Goal: Task Accomplishment & Management: Complete application form

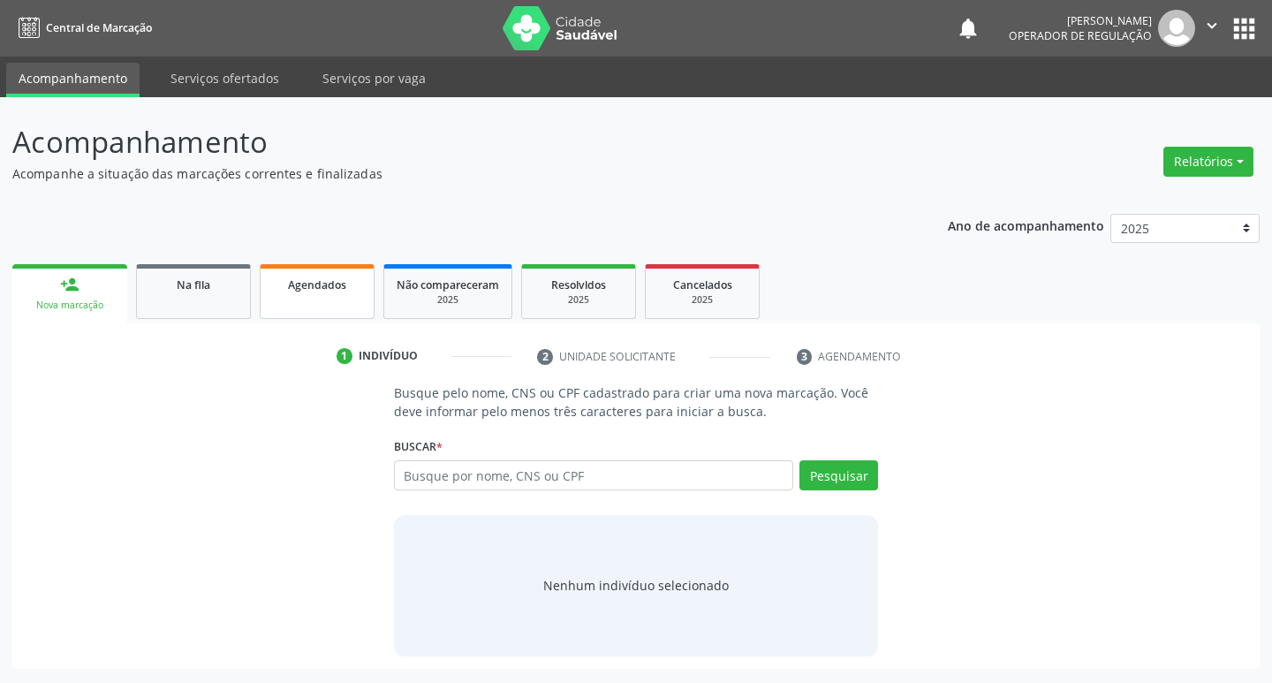
click at [324, 297] on link "Agendados" at bounding box center [317, 291] width 115 height 55
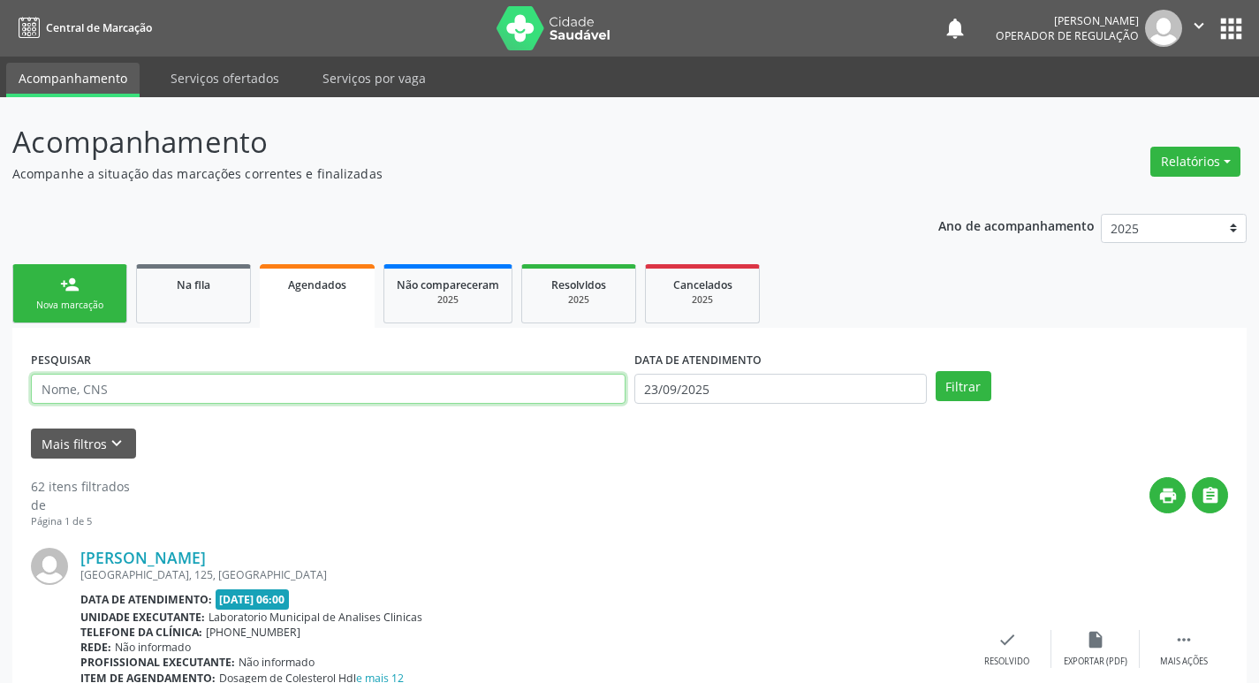
click at [287, 386] on input "text" at bounding box center [328, 389] width 595 height 30
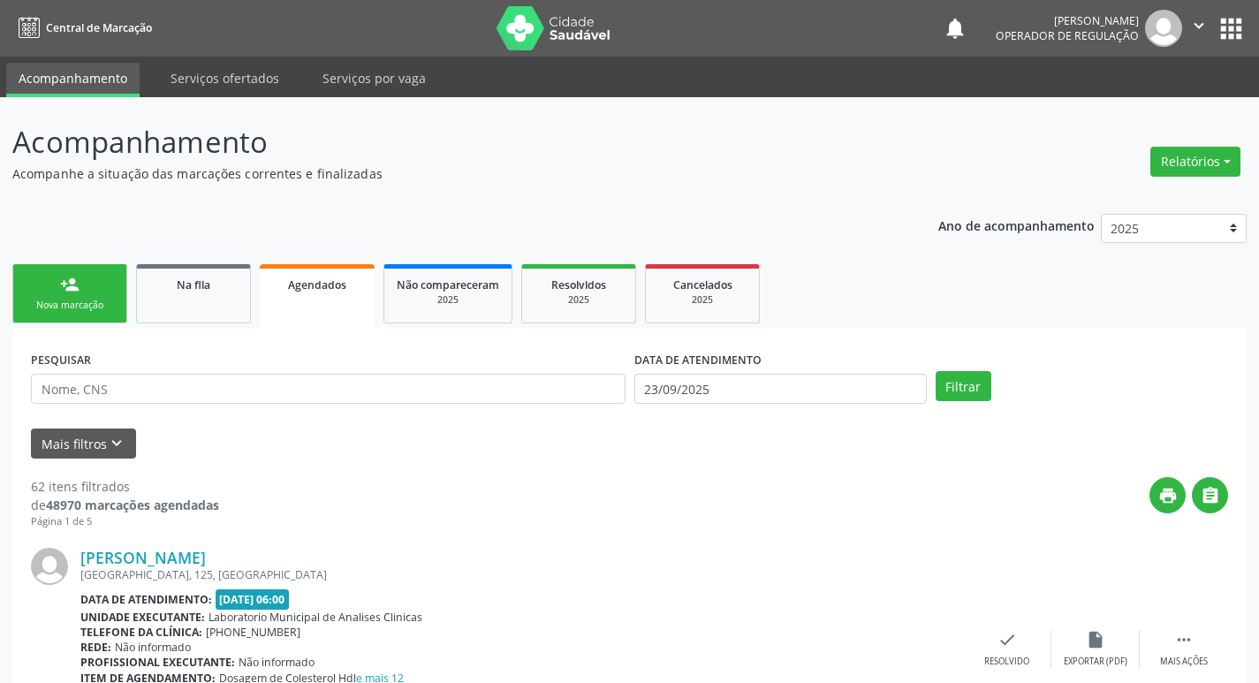
click at [319, 299] on link "Agendados" at bounding box center [317, 296] width 115 height 64
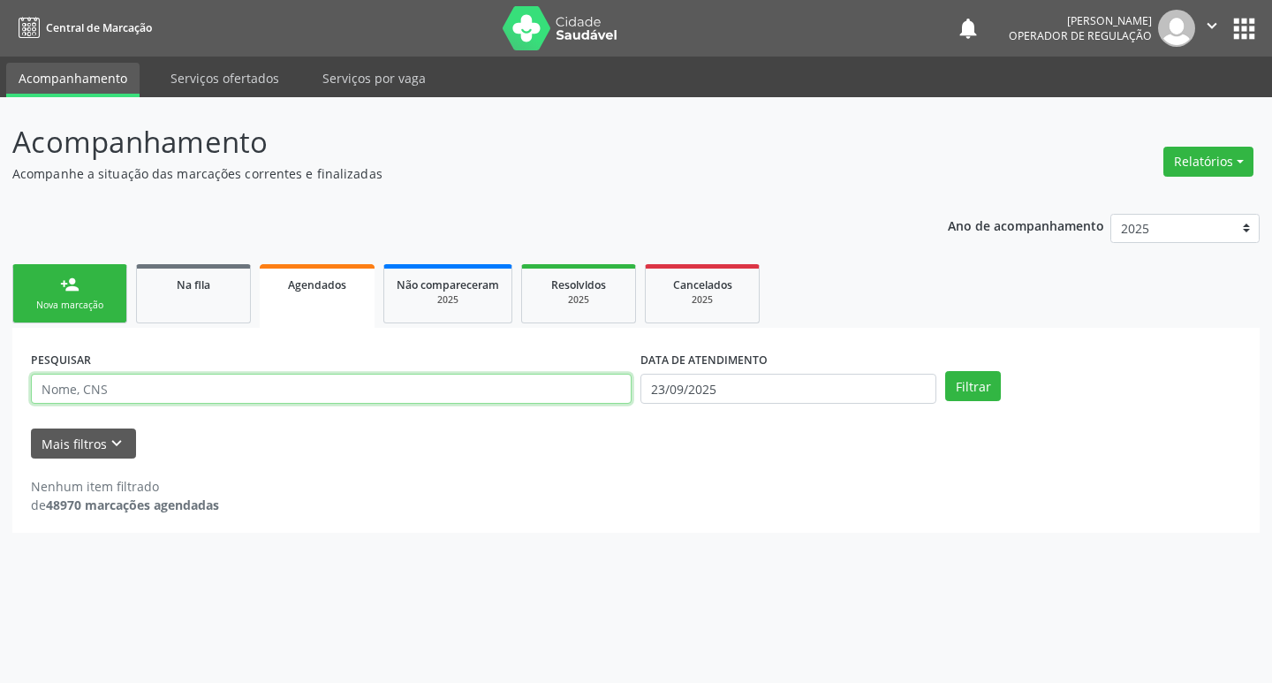
click at [100, 386] on input "text" at bounding box center [331, 389] width 601 height 30
click at [207, 393] on input "text" at bounding box center [331, 389] width 601 height 30
type input "[PERSON_NAME]"
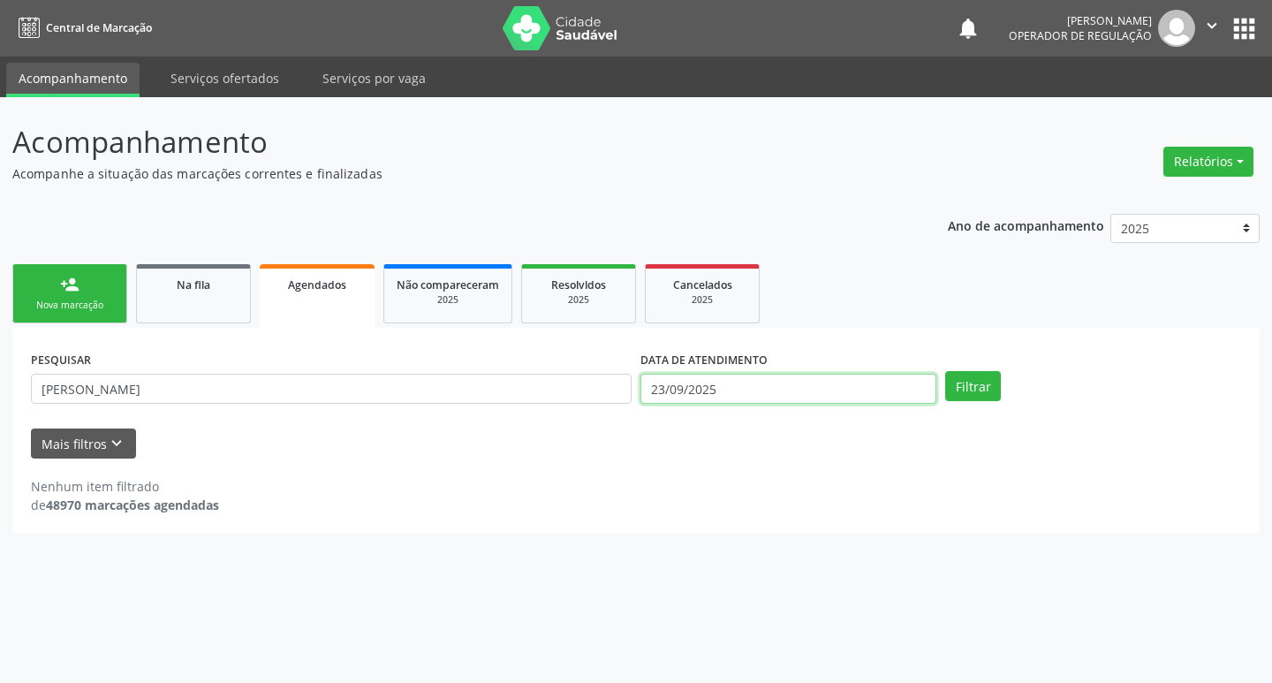
click at [709, 388] on input "23/09/2025" at bounding box center [789, 389] width 296 height 30
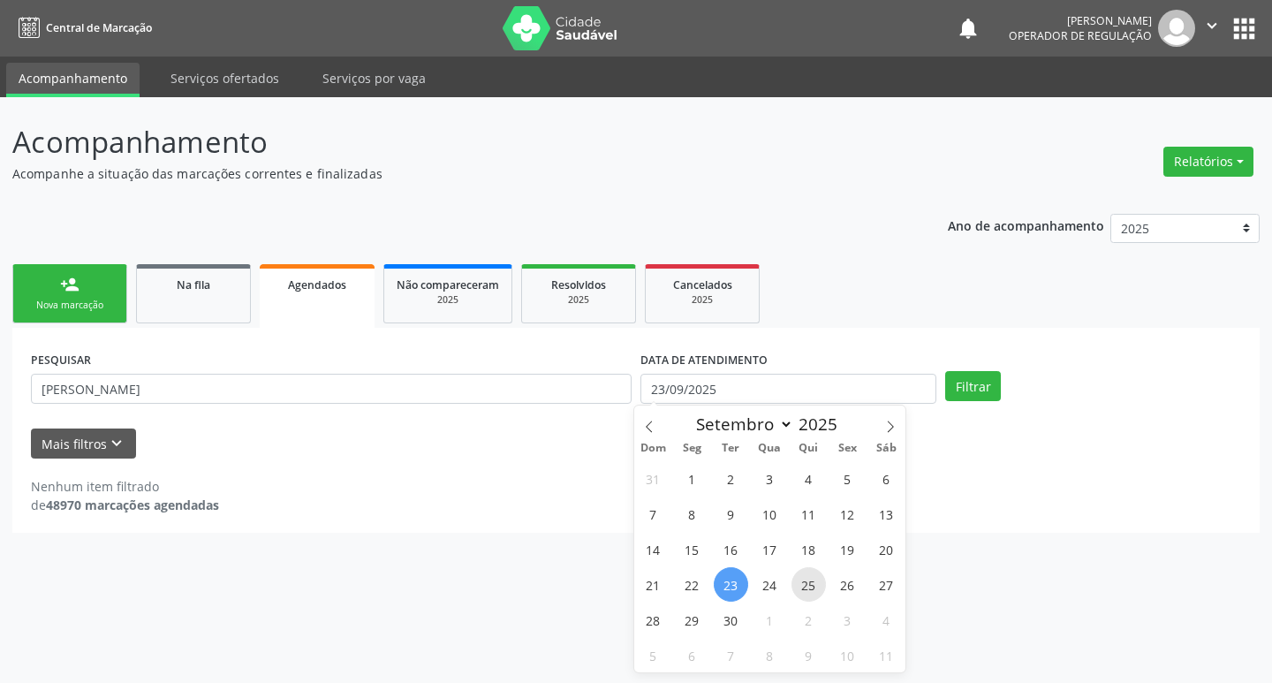
click at [815, 582] on span "25" at bounding box center [809, 584] width 34 height 34
type input "2[DATE]"
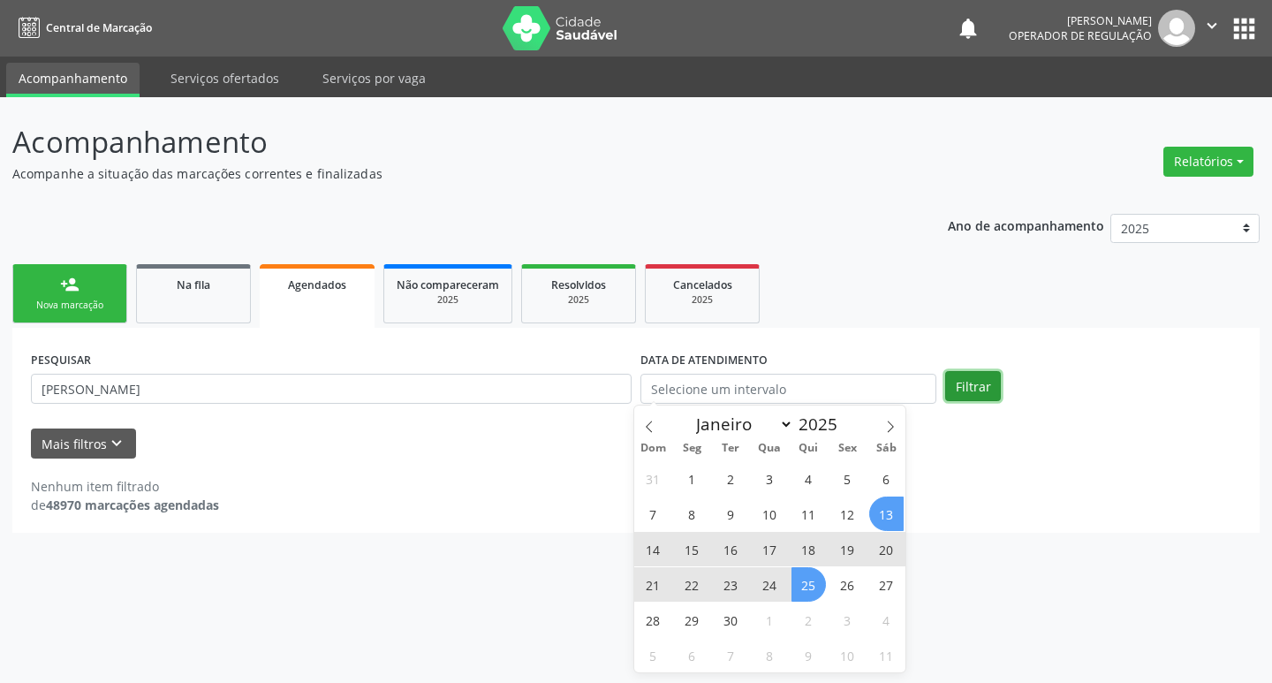
click at [980, 382] on button "Filtrar" at bounding box center [973, 386] width 56 height 30
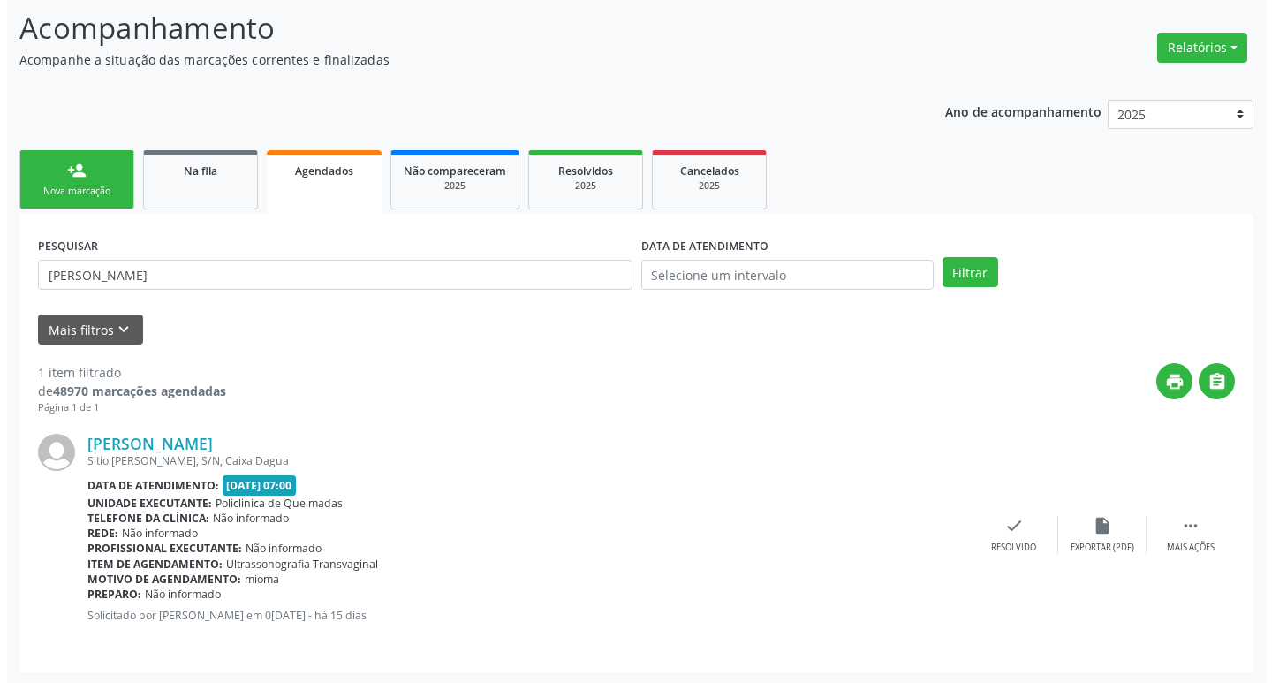
scroll to position [116, 0]
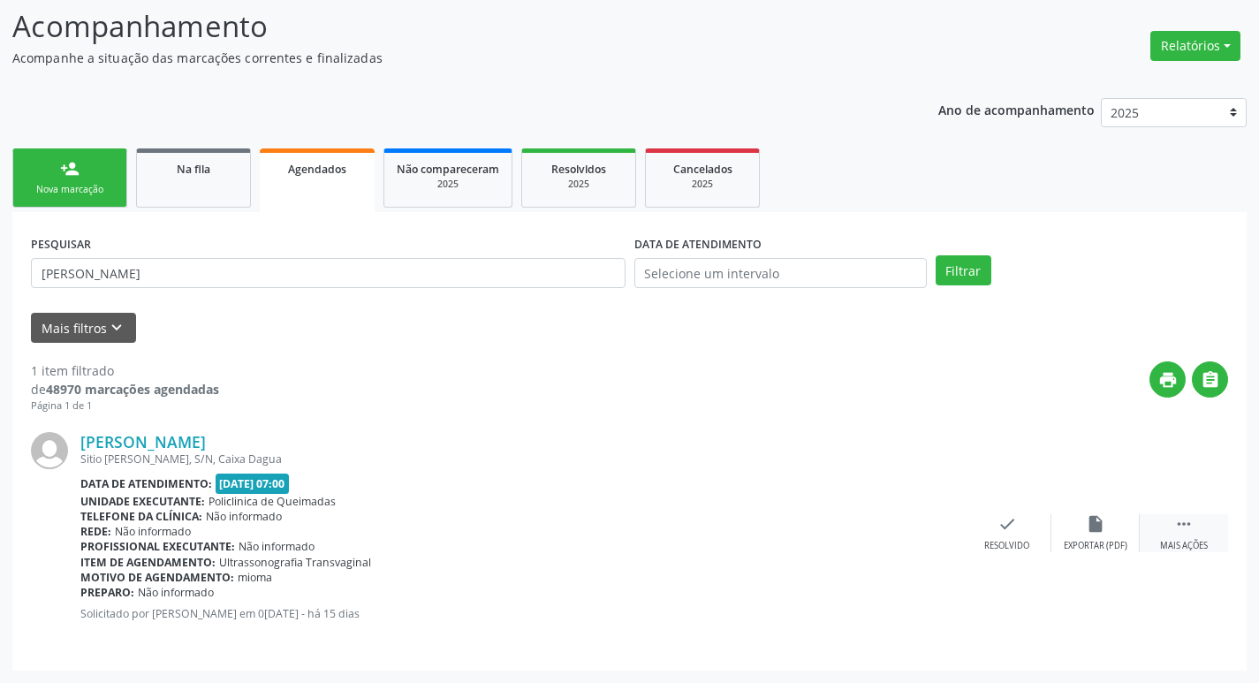
click at [1185, 535] on div " Mais ações" at bounding box center [1184, 533] width 88 height 38
click at [923, 540] on div "Cancelar" at bounding box center [919, 546] width 42 height 12
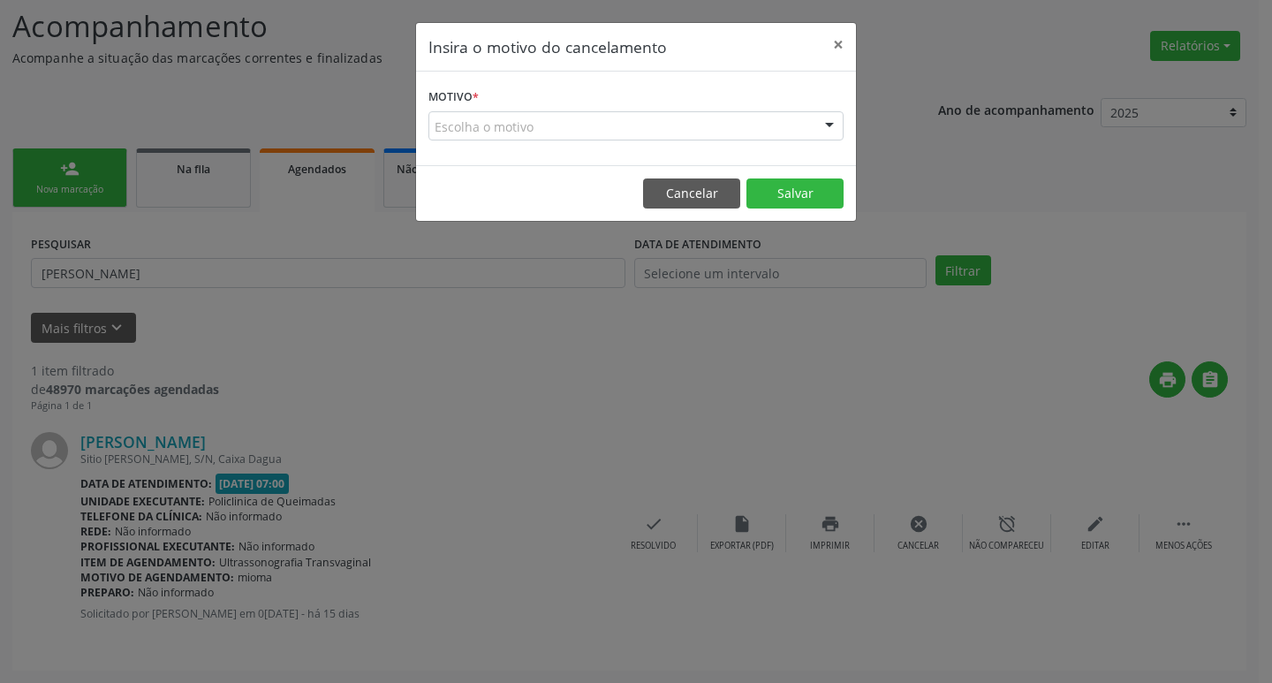
click at [517, 123] on div "Escolha o motivo" at bounding box center [635, 126] width 415 height 30
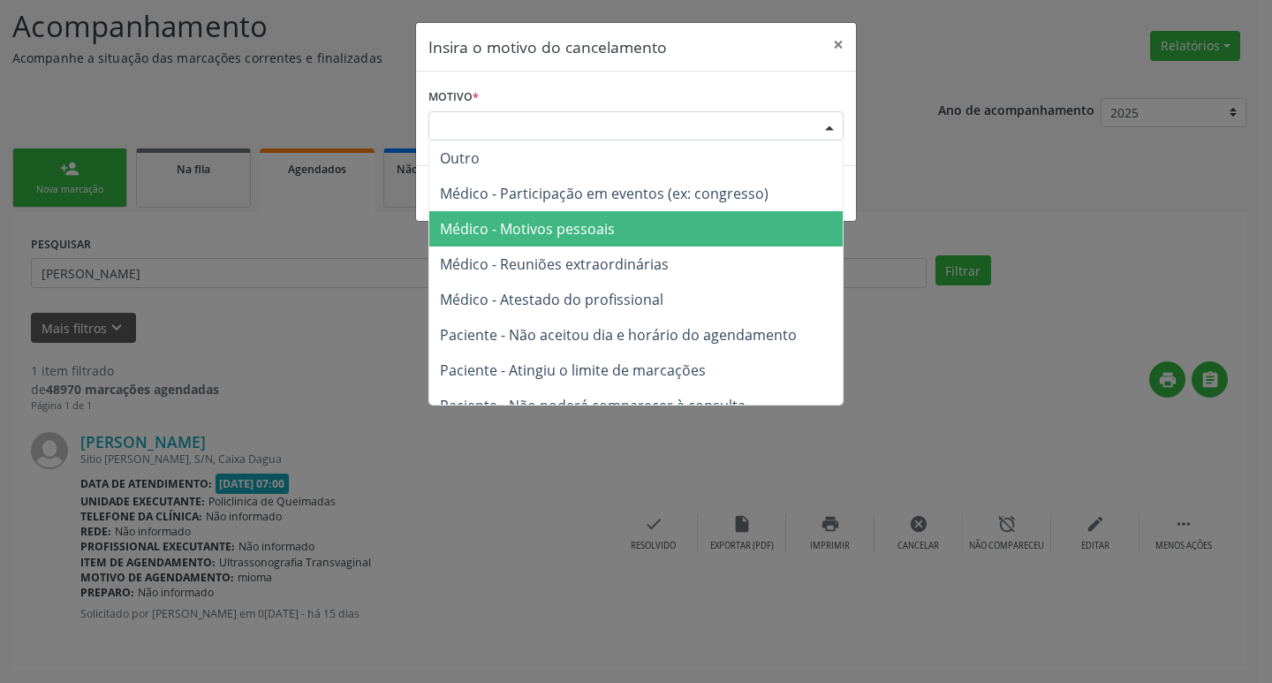
click at [547, 214] on span "Médico - Motivos pessoais" at bounding box center [635, 228] width 413 height 35
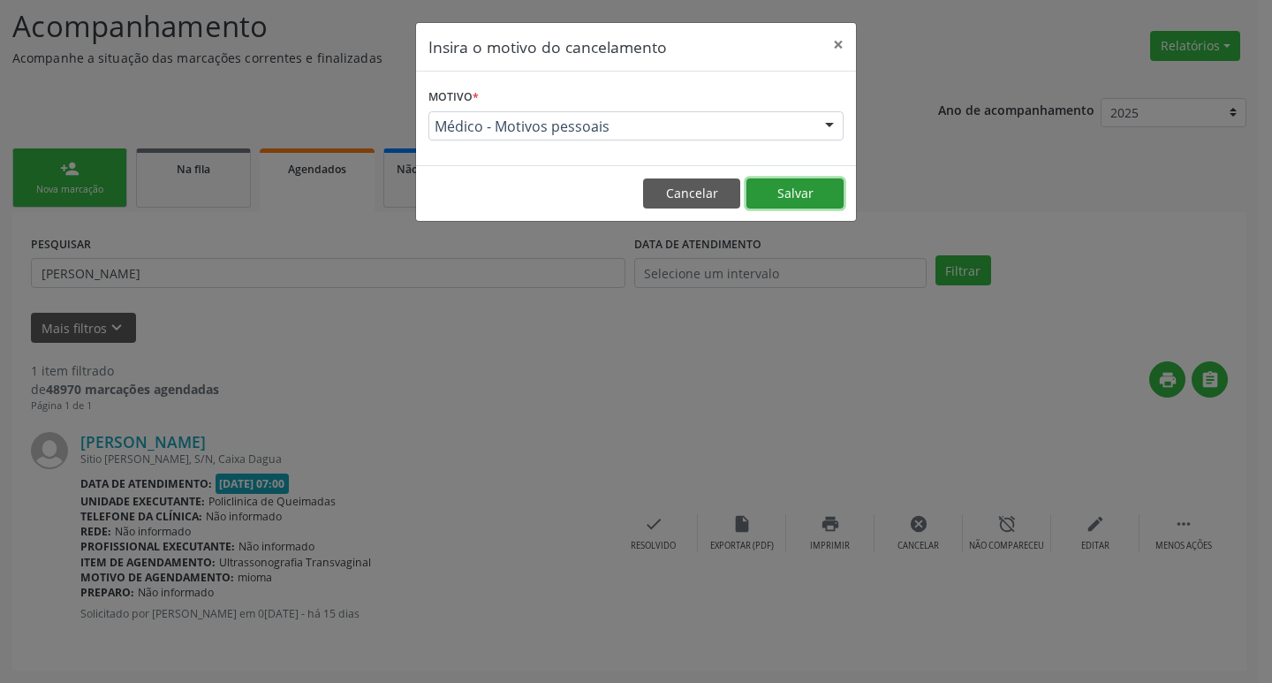
click at [800, 201] on button "Salvar" at bounding box center [795, 193] width 97 height 30
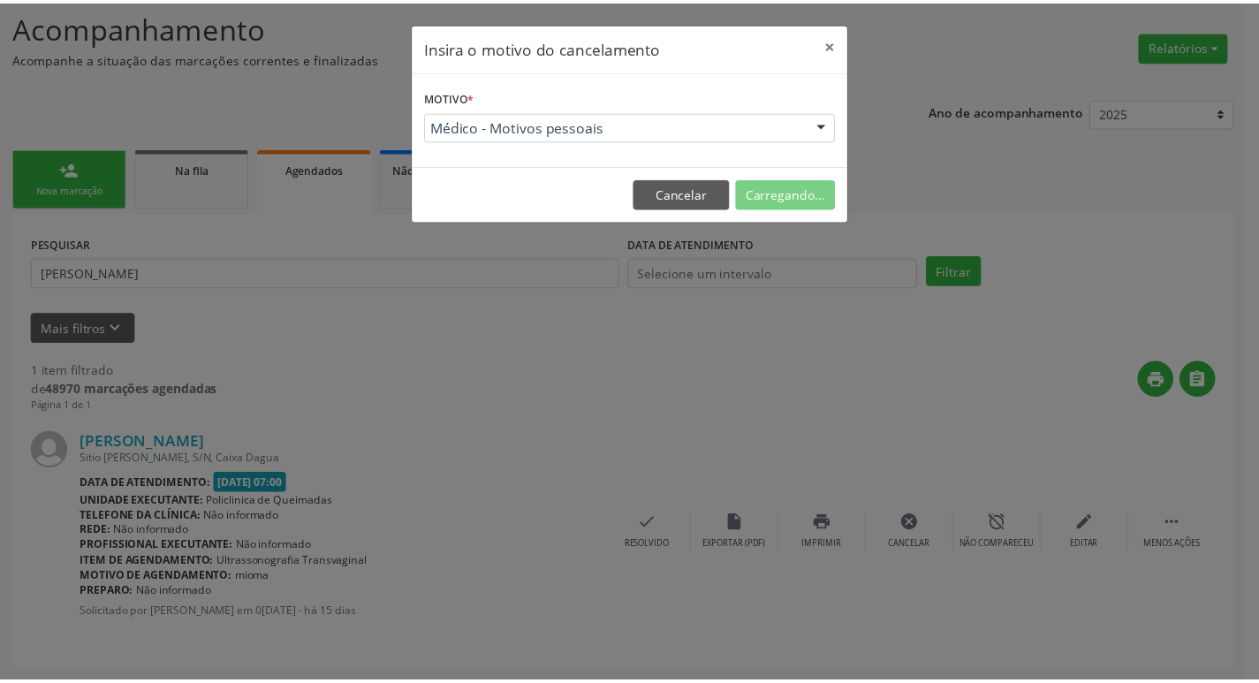
scroll to position [0, 0]
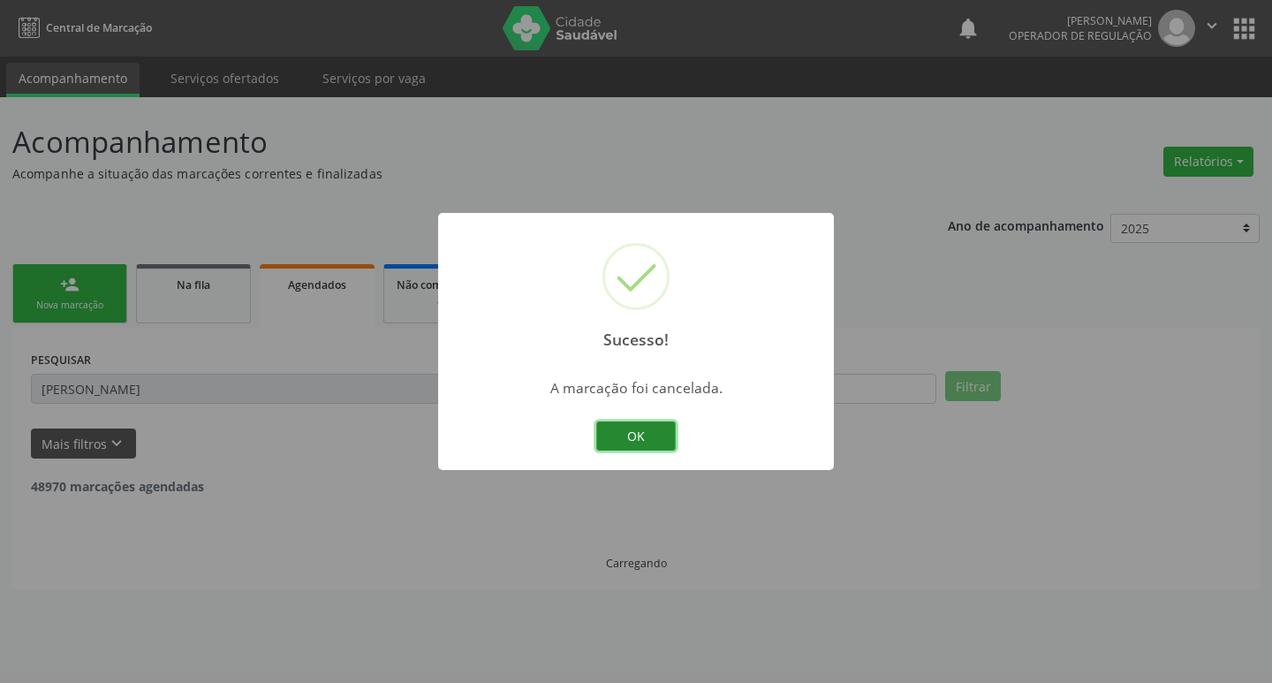
click at [648, 426] on button "OK" at bounding box center [636, 436] width 80 height 30
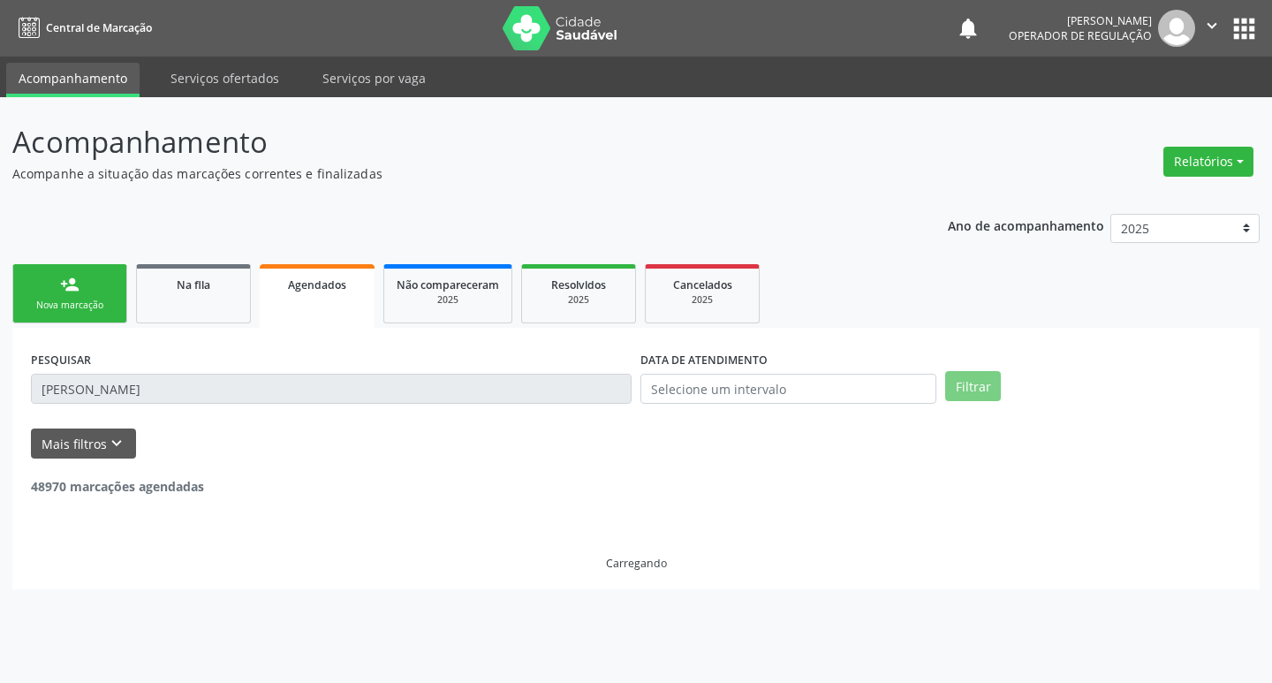
click at [100, 277] on link "person_add Nova marcação" at bounding box center [69, 293] width 115 height 59
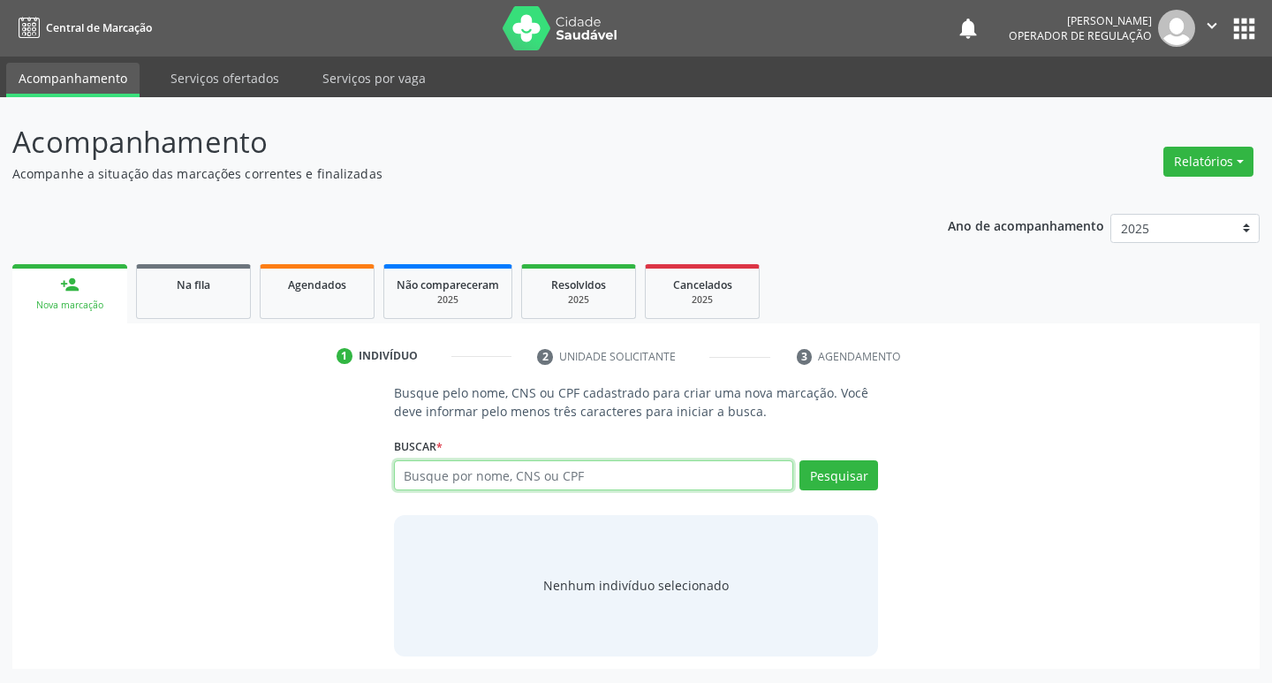
click at [429, 479] on input "text" at bounding box center [594, 475] width 400 height 30
type input "706904116820038"
click at [811, 473] on button "Pesquisar" at bounding box center [839, 475] width 79 height 30
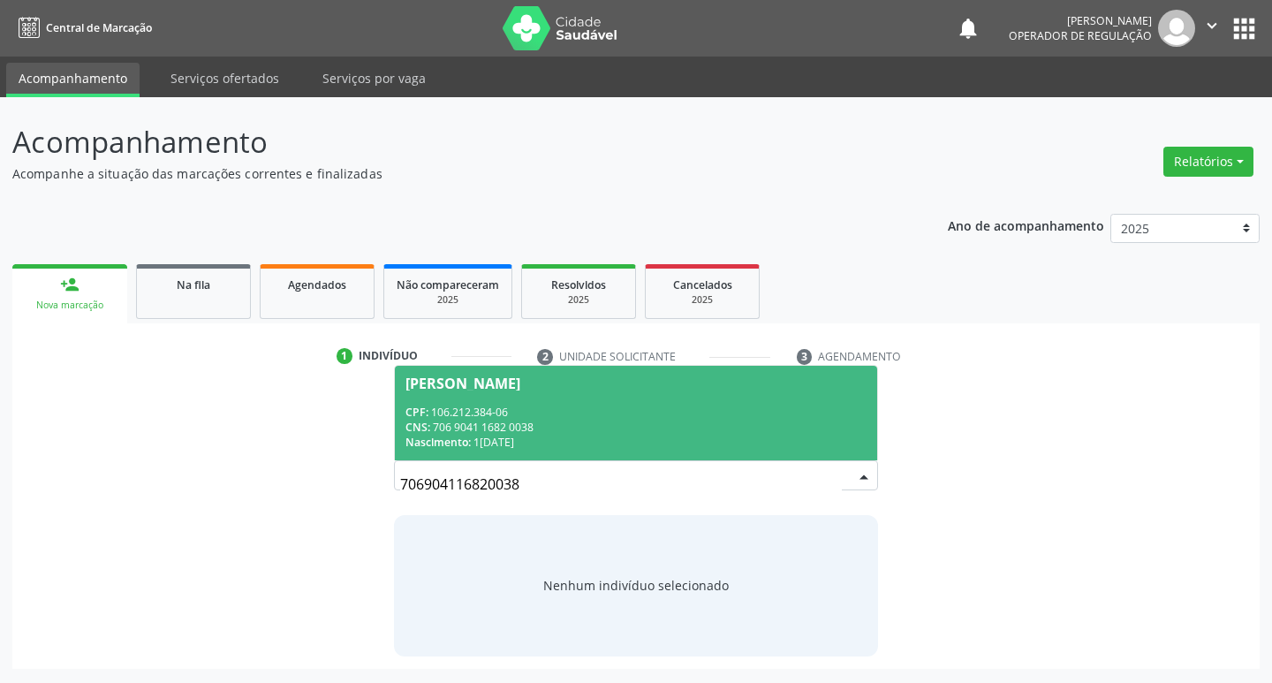
click at [489, 408] on div "CPF: 106.212.384-06" at bounding box center [637, 412] width 462 height 15
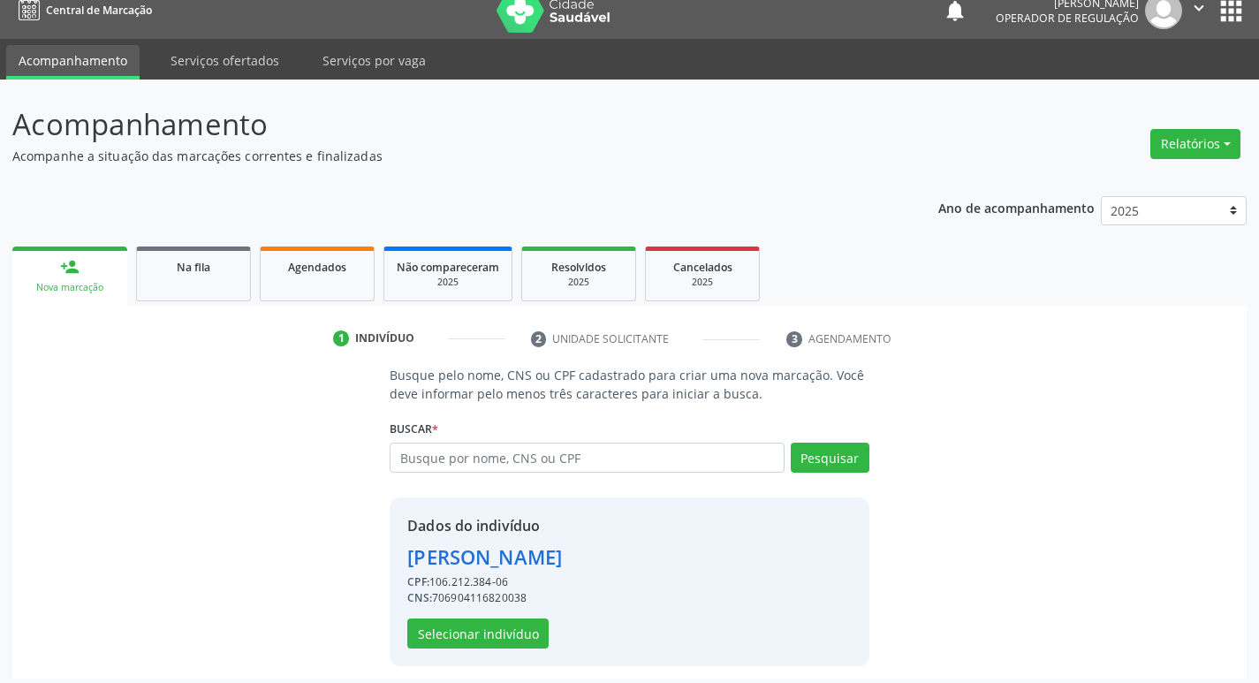
scroll to position [26, 0]
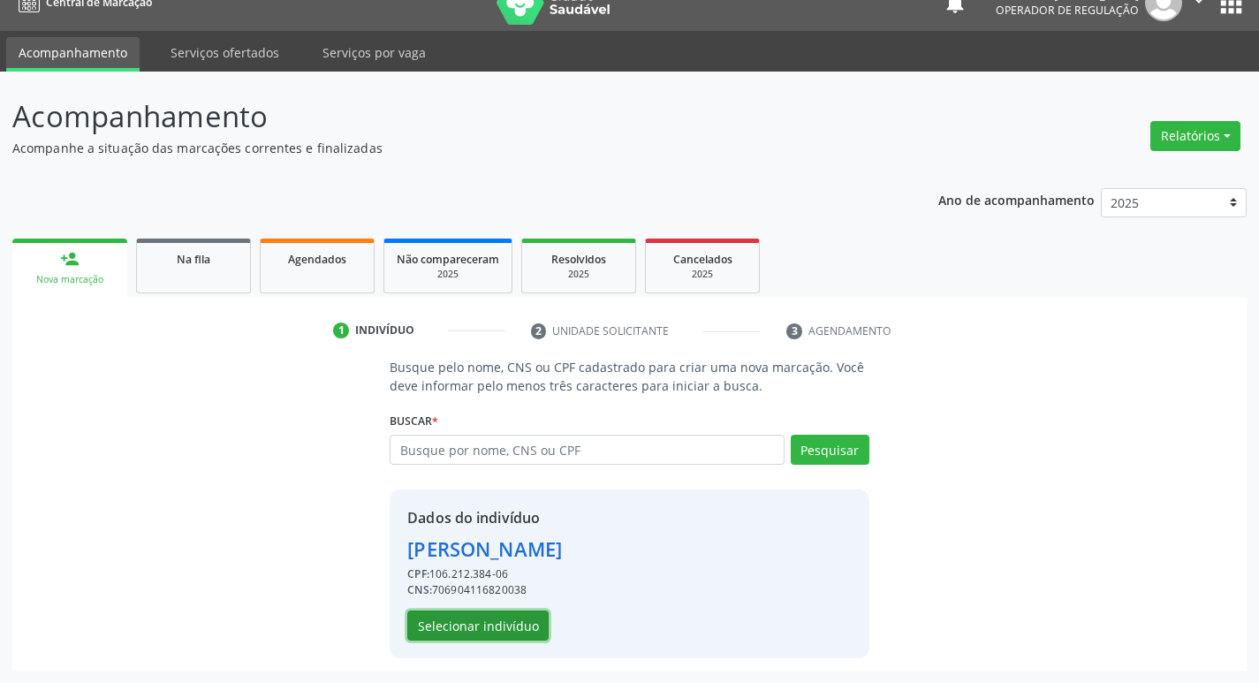
click at [519, 620] on button "Selecionar indivíduo" at bounding box center [477, 625] width 141 height 30
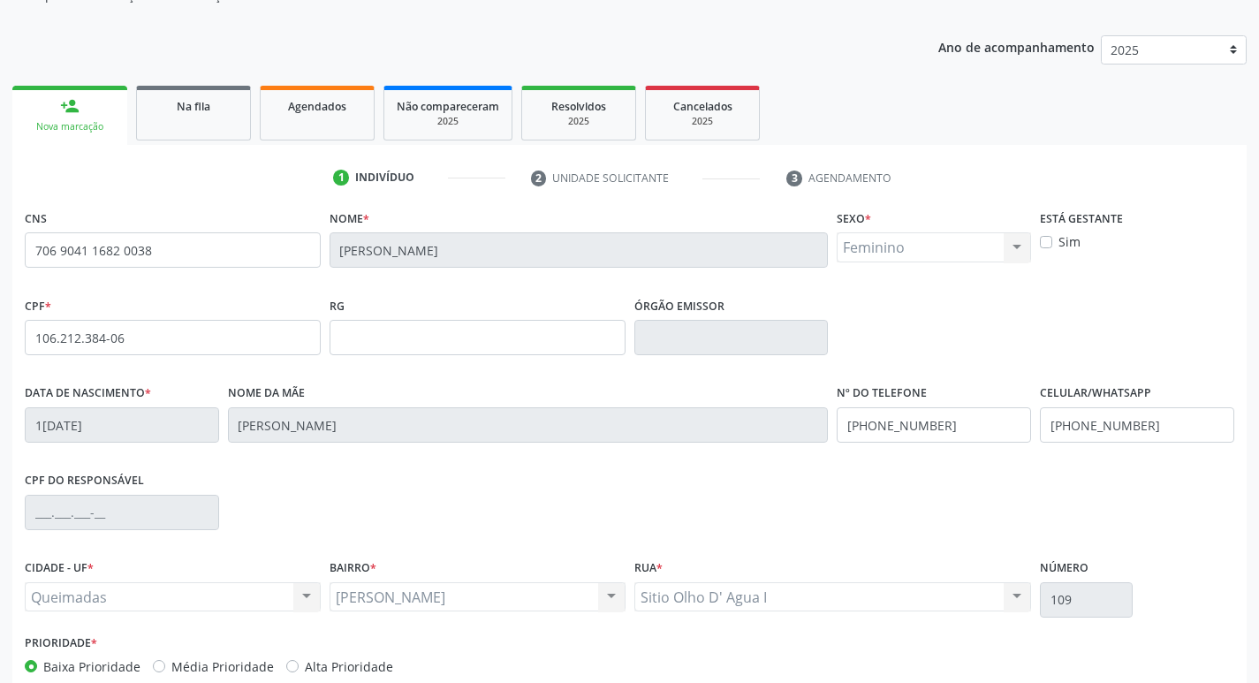
scroll to position [275, 0]
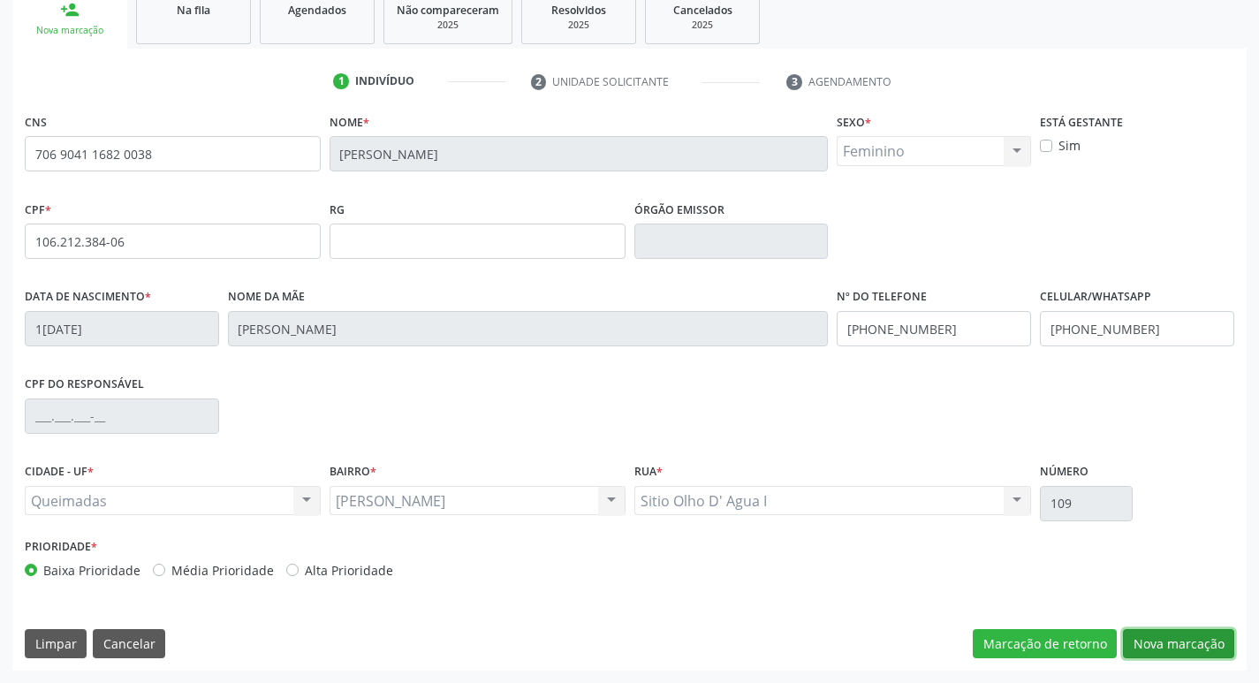
click at [1162, 640] on button "Nova marcação" at bounding box center [1178, 644] width 111 height 30
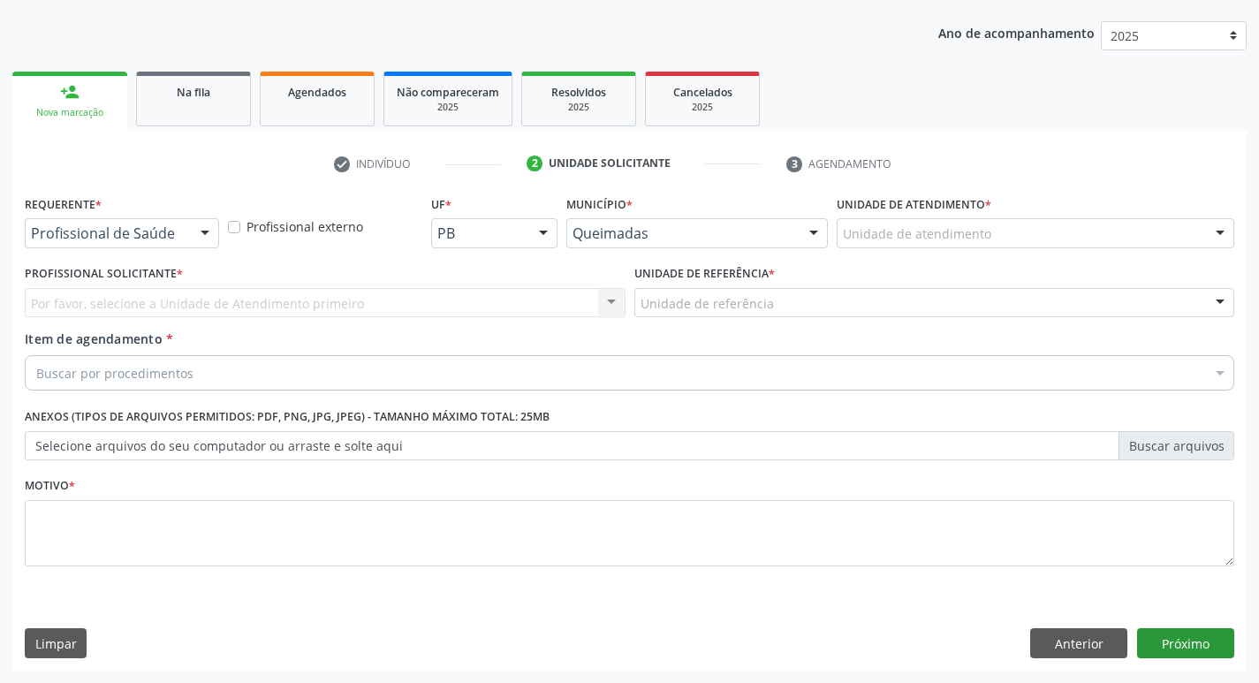
scroll to position [193, 0]
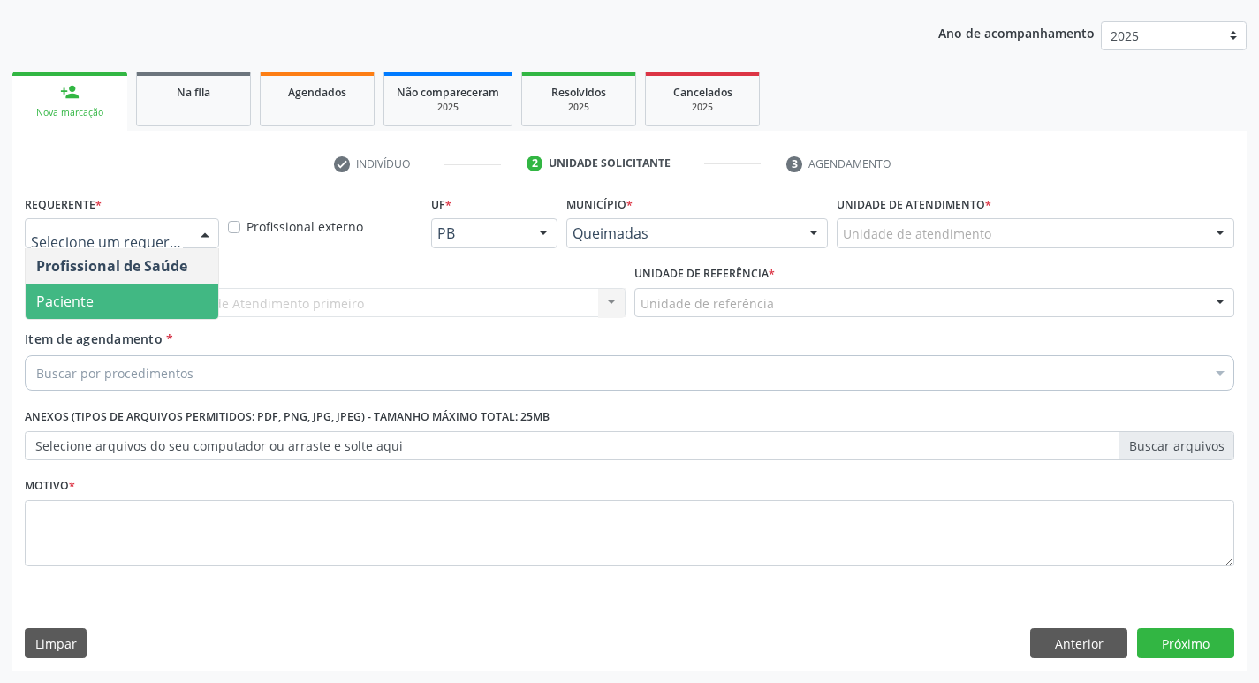
click at [121, 294] on span "Paciente" at bounding box center [122, 301] width 193 height 35
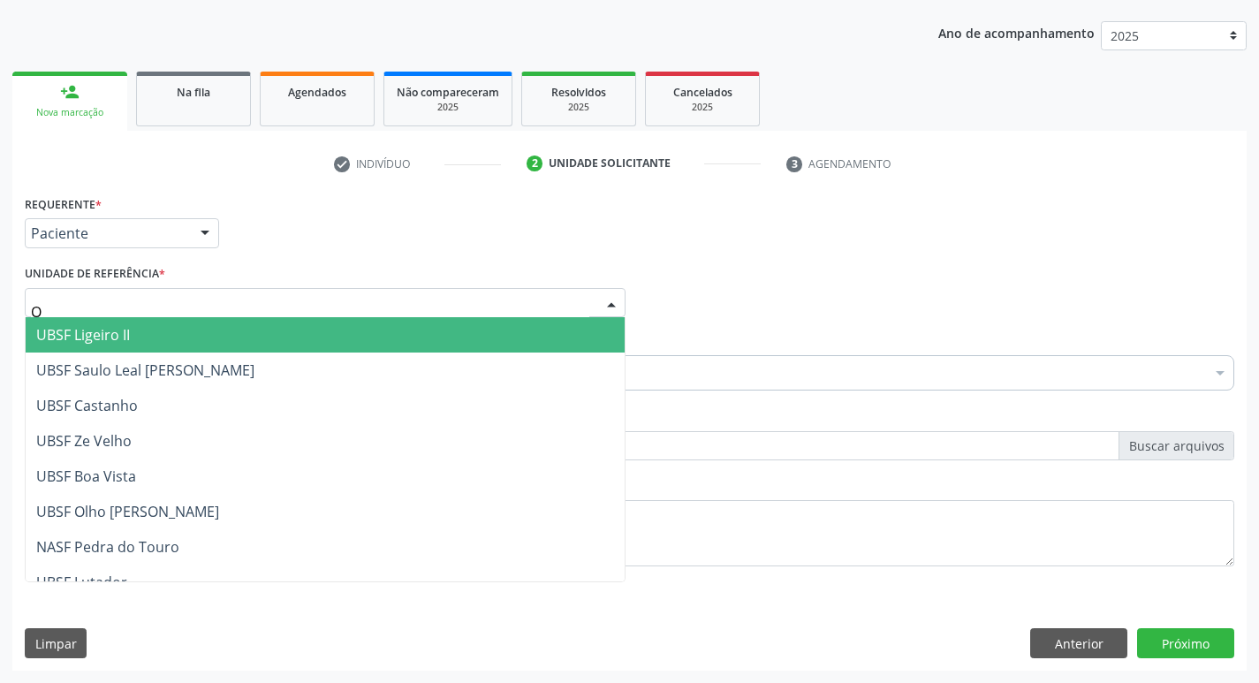
type input "OL"
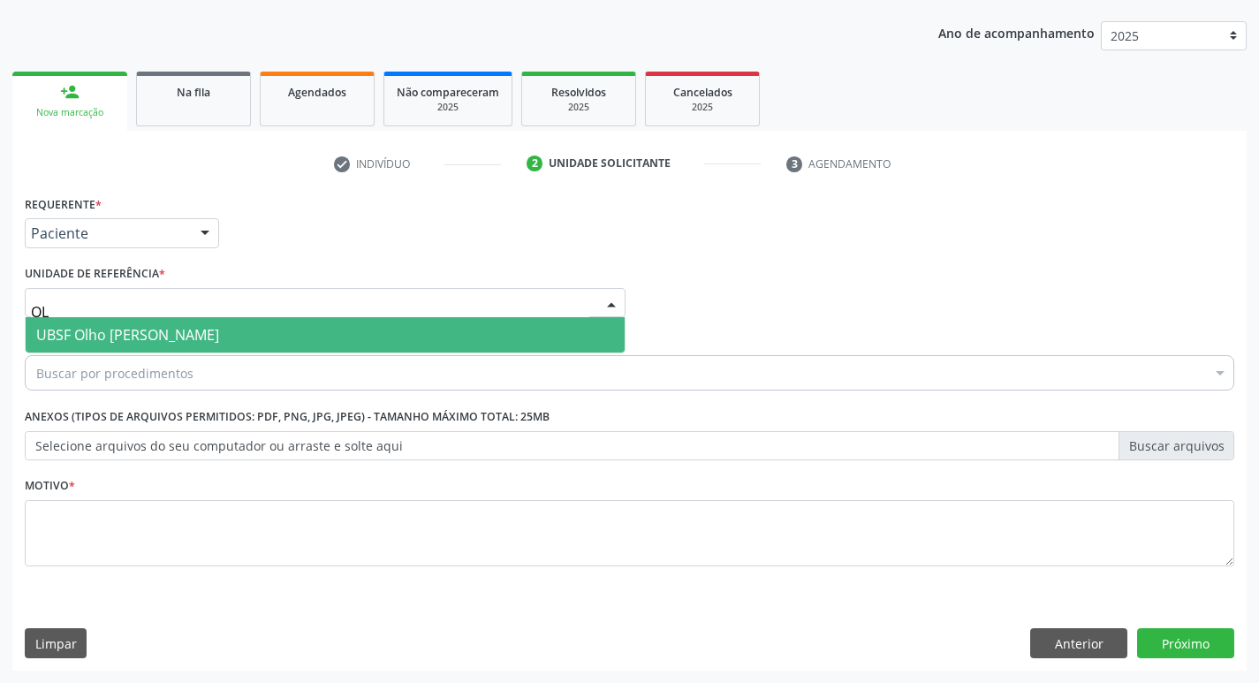
click at [129, 341] on span "UBSF Olho [PERSON_NAME]" at bounding box center [127, 334] width 183 height 19
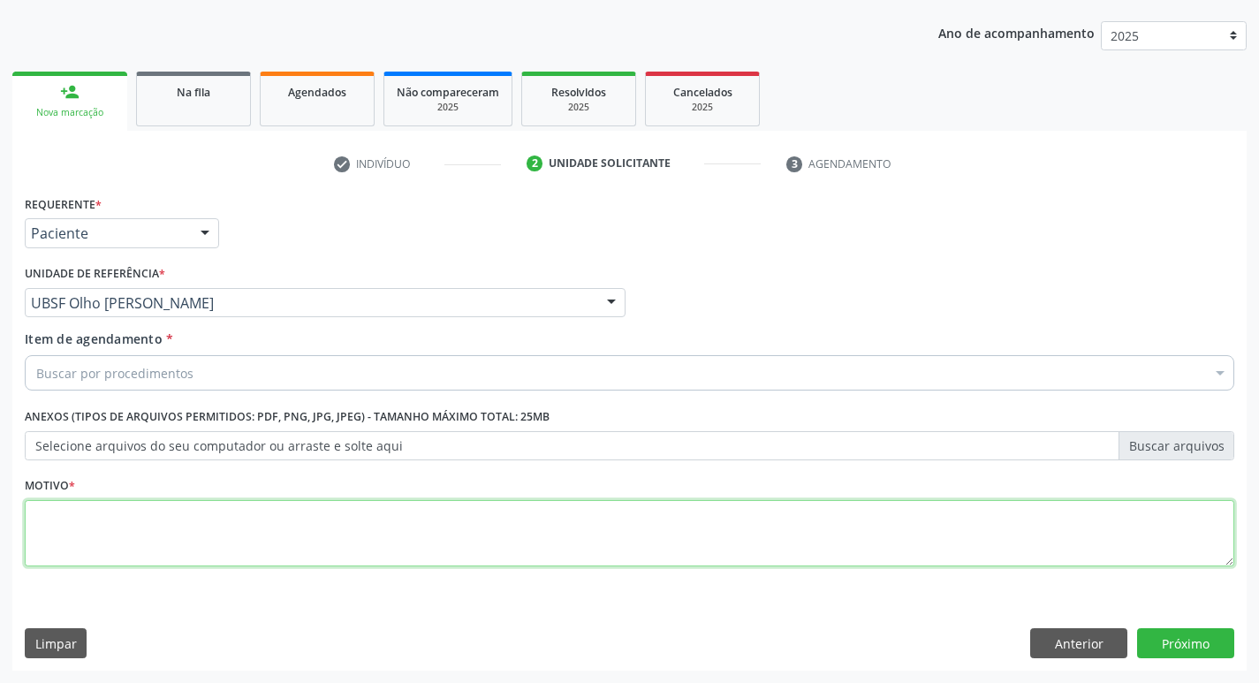
click at [65, 549] on textarea at bounding box center [629, 533] width 1209 height 67
type textarea "AVALIACAO"
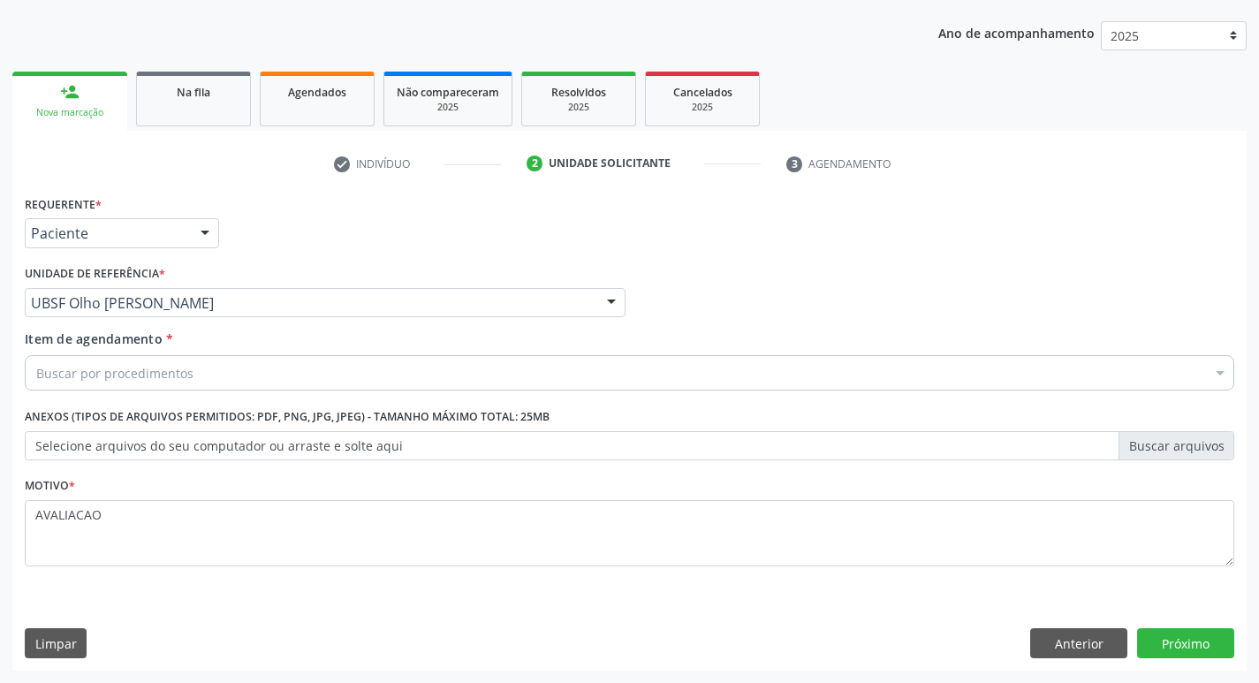
click at [57, 360] on div "Buscar por procedimentos" at bounding box center [629, 372] width 1209 height 35
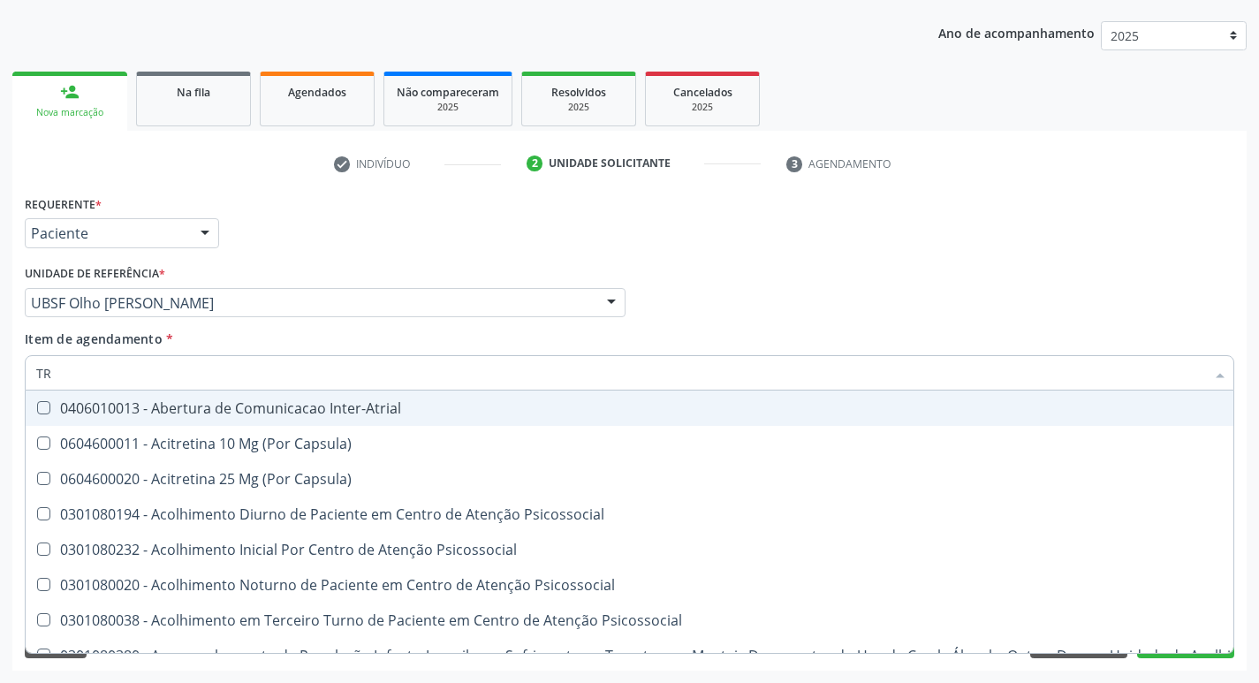
type input "TRANSVAGIN"
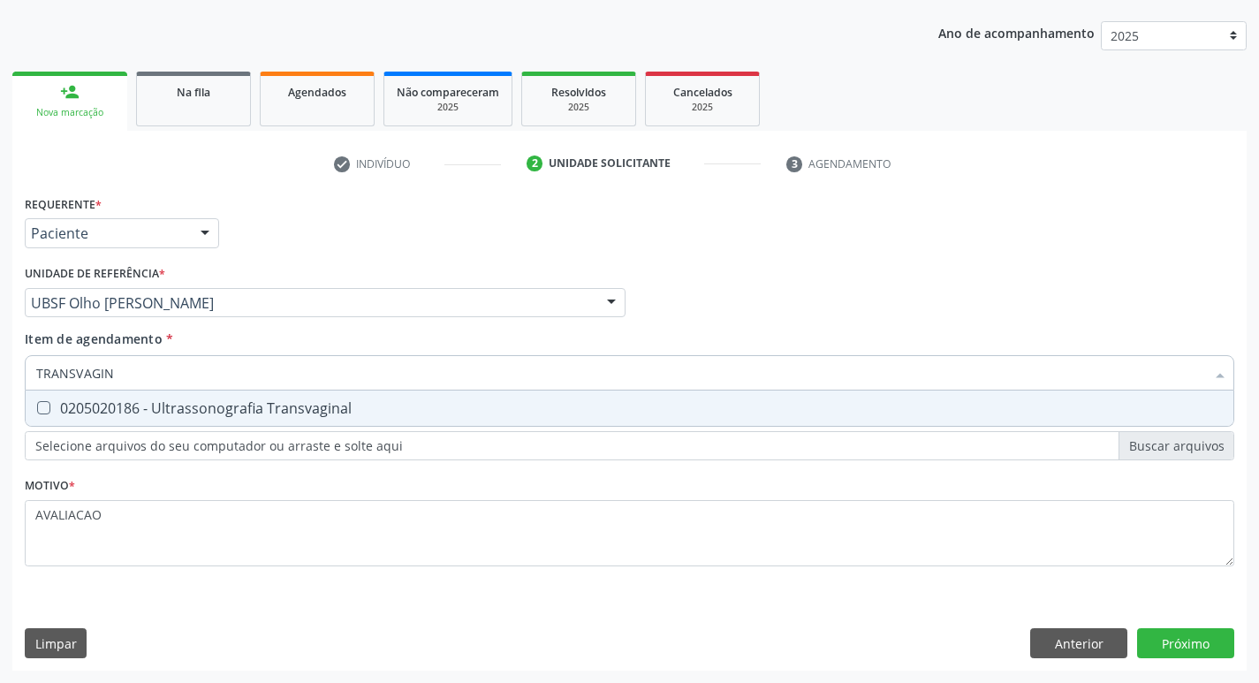
click at [342, 402] on div "0205020186 - Ultrassonografia Transvaginal" at bounding box center [629, 408] width 1186 height 14
checkbox Transvaginal "true"
click at [1194, 647] on div "Requerente * Paciente Profissional de Saúde Paciente Nenhum resultado encontrad…" at bounding box center [629, 431] width 1234 height 480
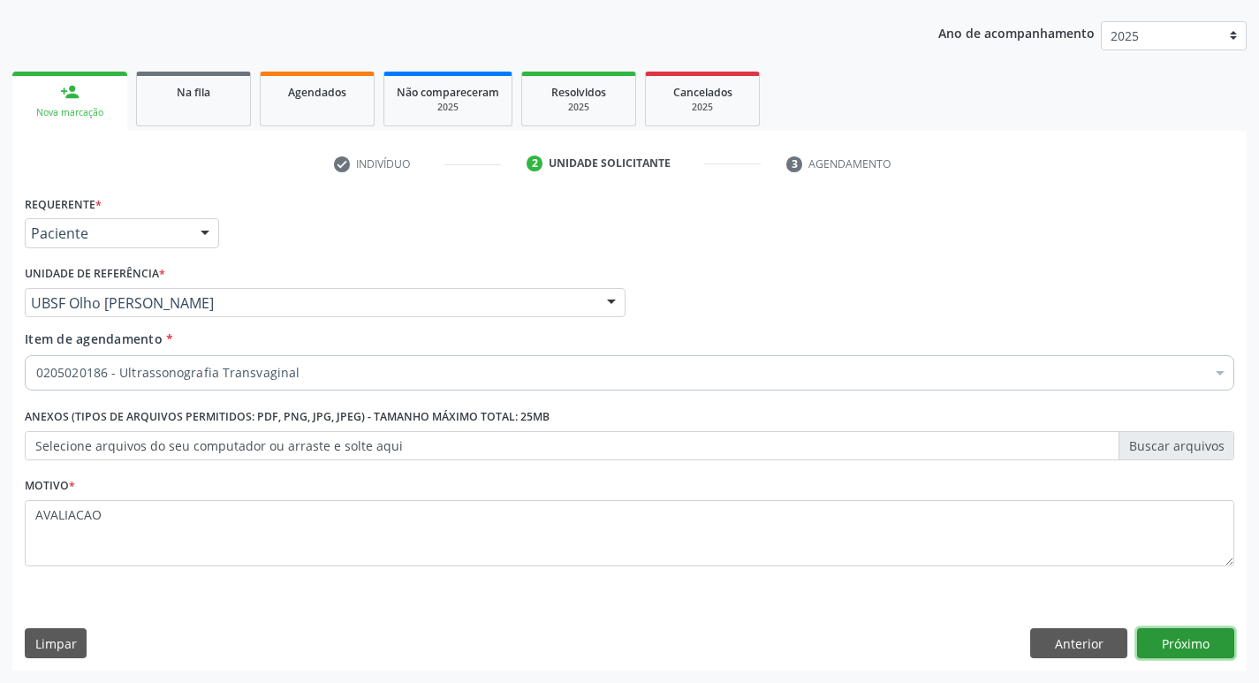
click at [1214, 648] on button "Próximo" at bounding box center [1185, 643] width 97 height 30
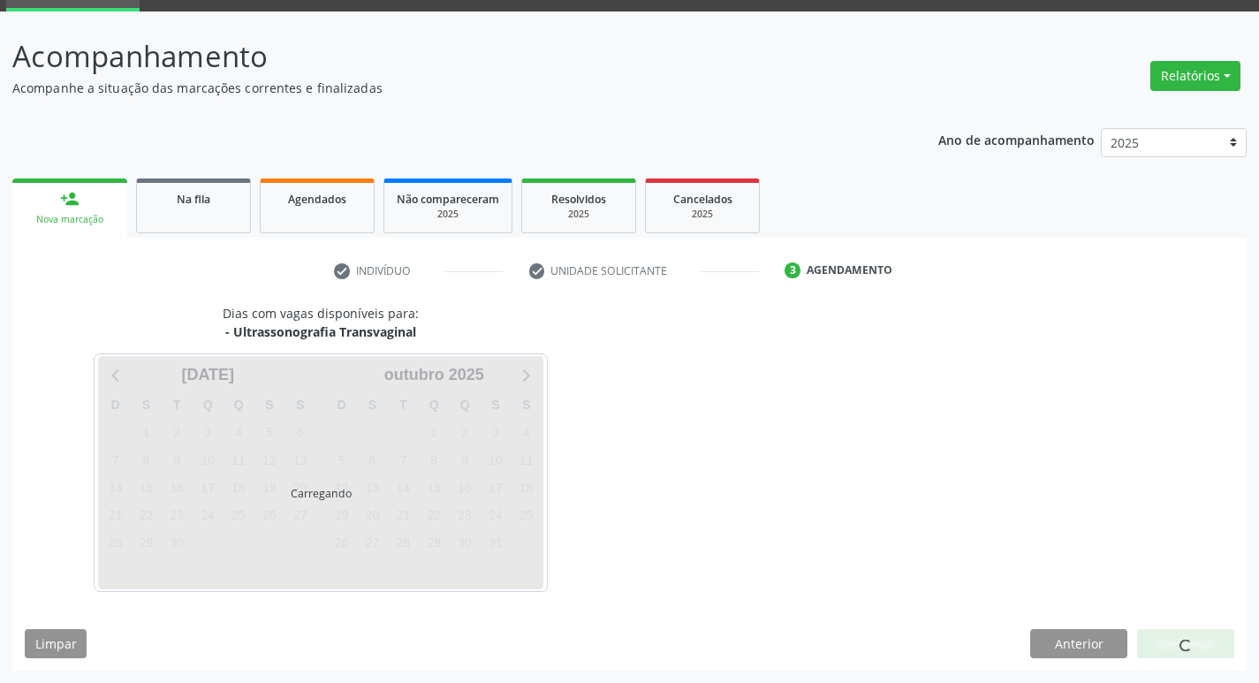
scroll to position [86, 0]
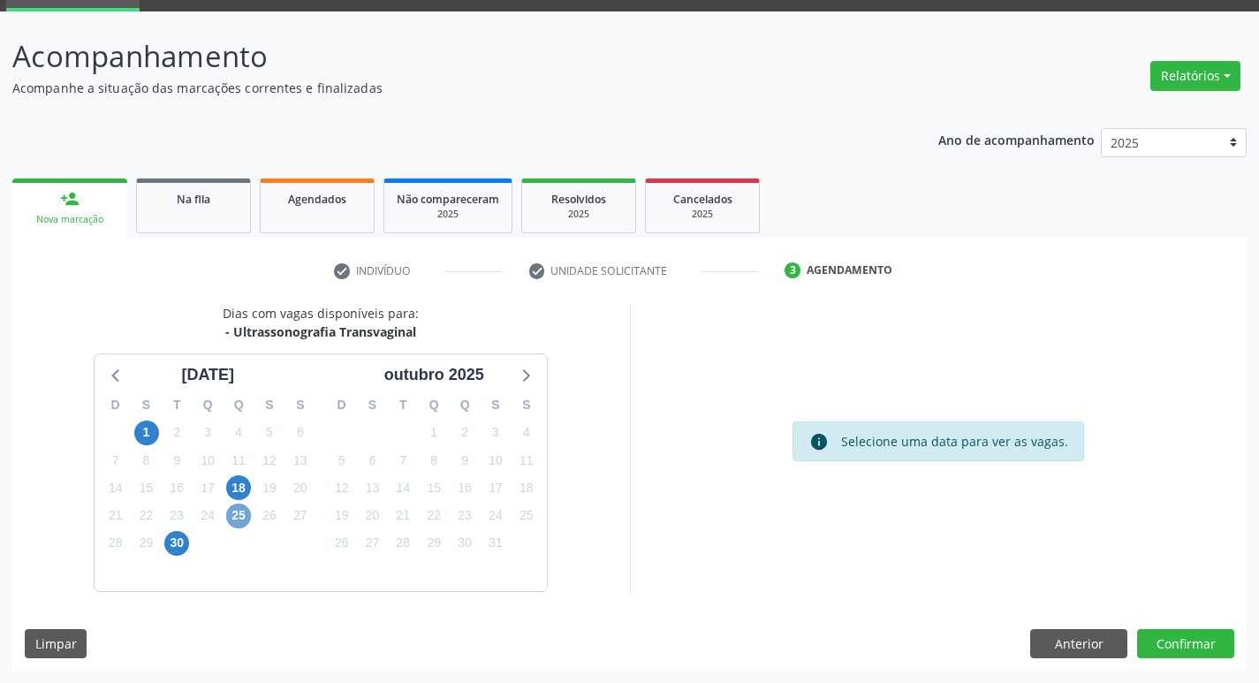
click at [235, 510] on span "25" at bounding box center [238, 516] width 25 height 25
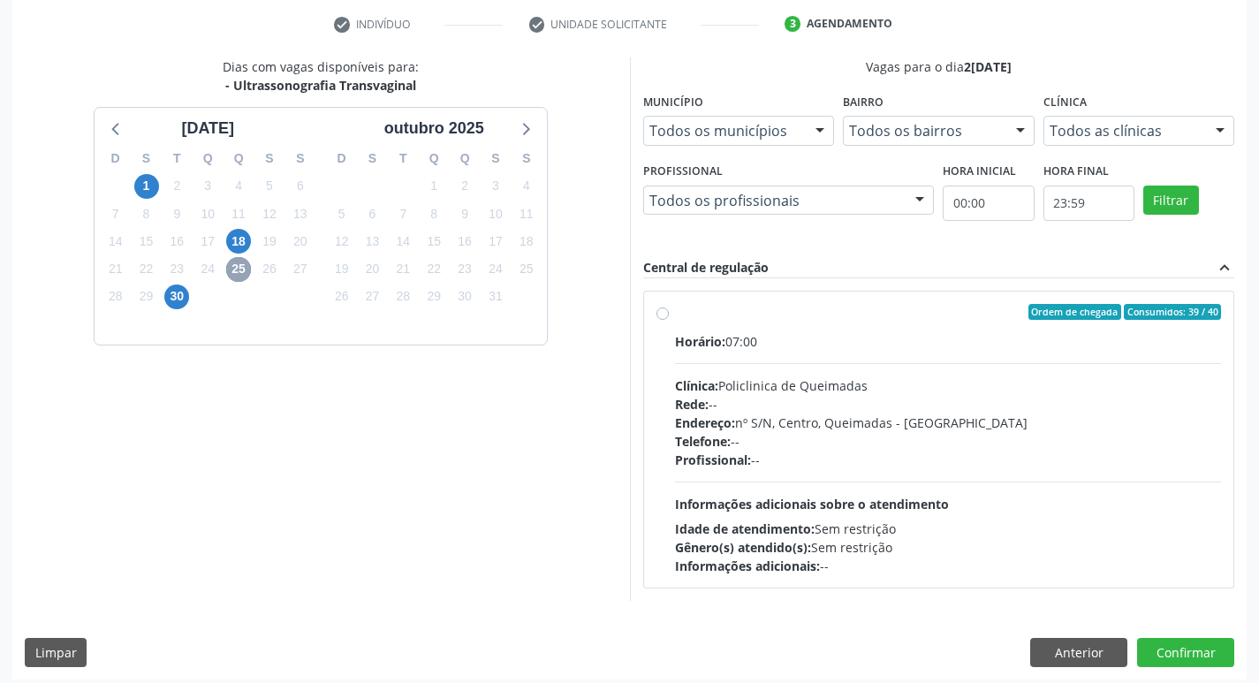
scroll to position [341, 0]
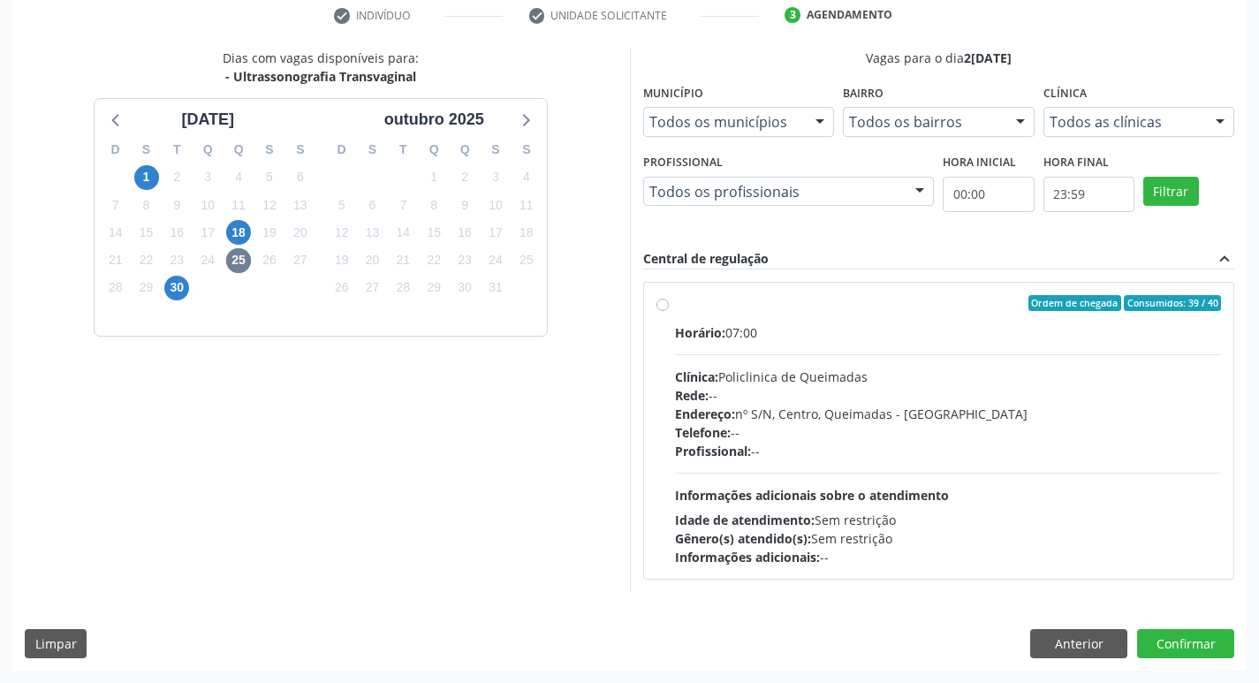
click at [857, 439] on div "Telefone: --" at bounding box center [948, 432] width 547 height 19
click at [669, 311] on input "Ordem de chegada Consumidos: 39 / 40 Horário: 07:00 Clínica: Policlinica de Que…" at bounding box center [662, 303] width 12 height 16
radio input "true"
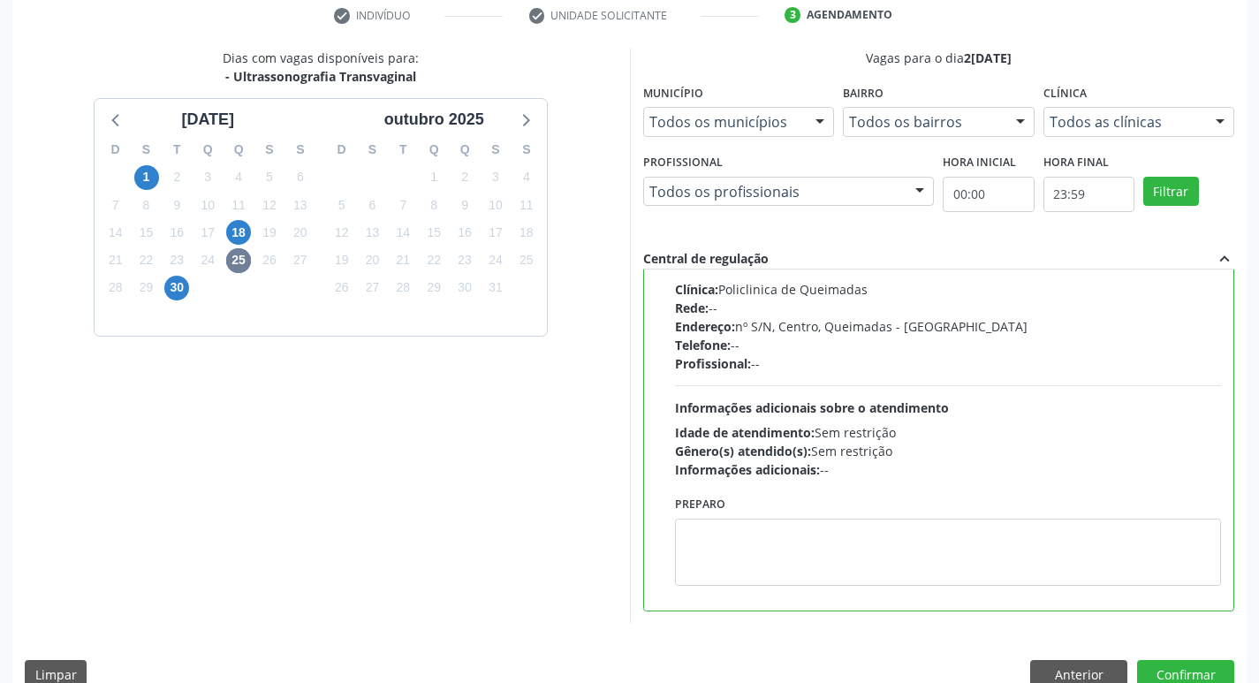
scroll to position [373, 0]
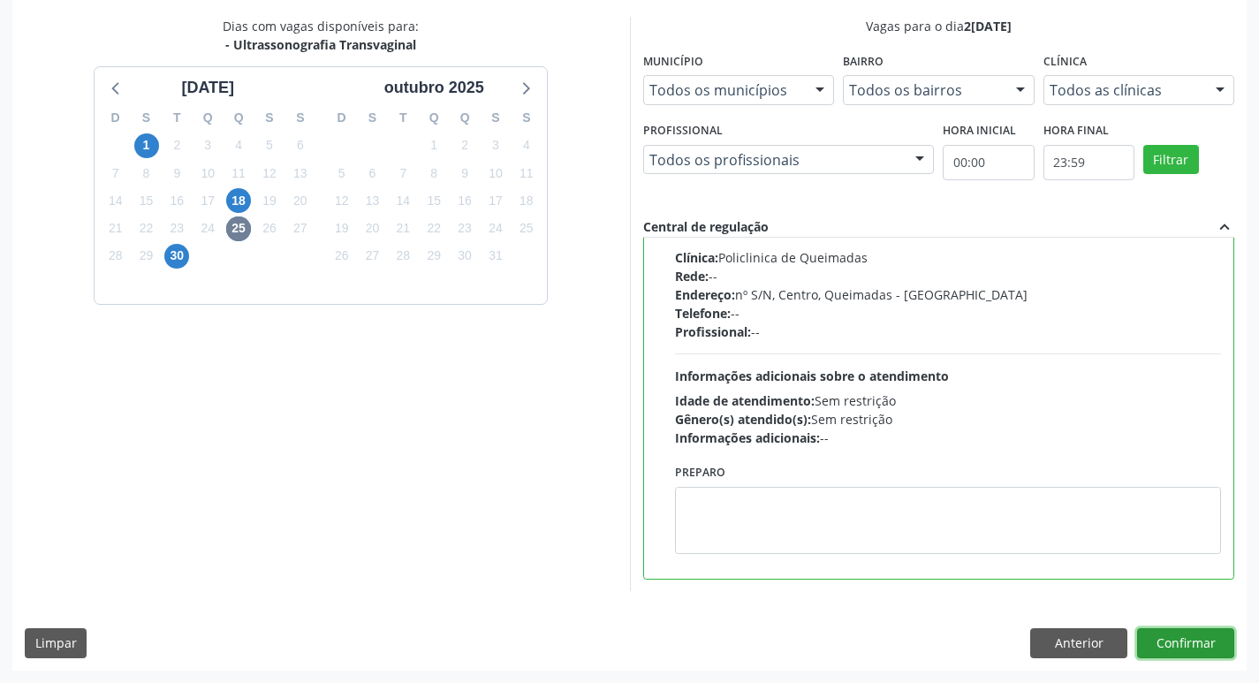
click at [1172, 644] on button "Confirmar" at bounding box center [1185, 643] width 97 height 30
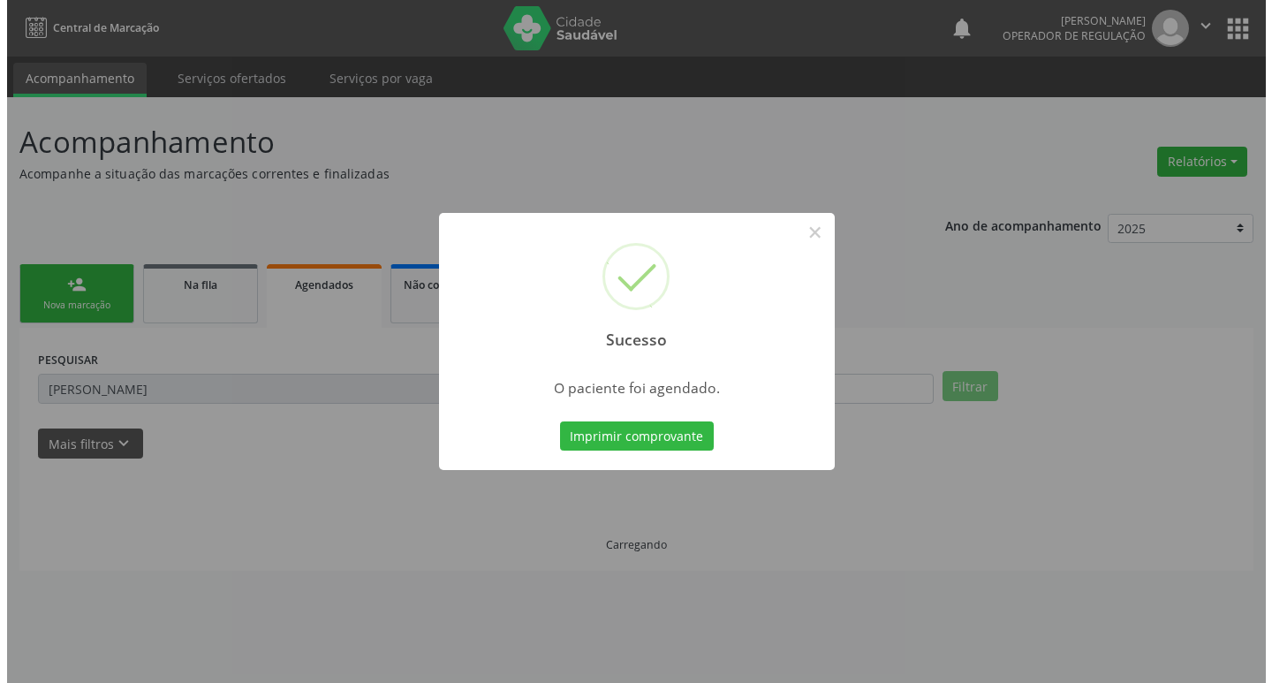
scroll to position [0, 0]
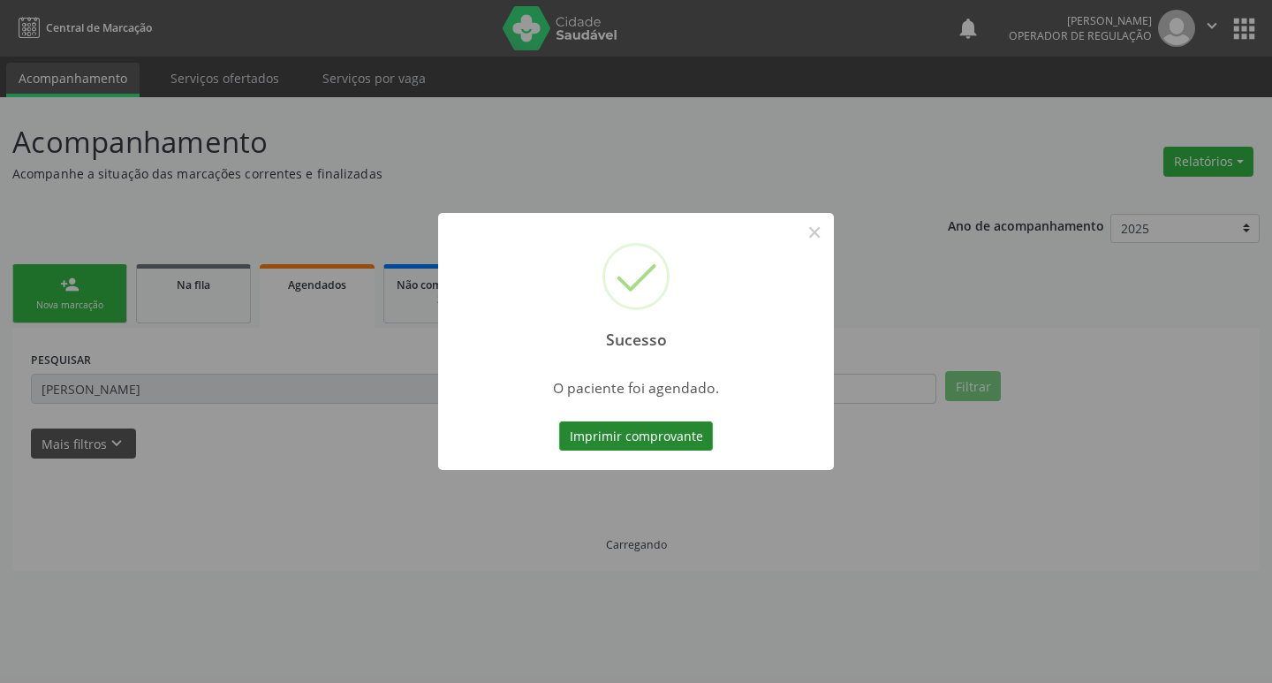
click at [662, 429] on button "Imprimir comprovante" at bounding box center [636, 436] width 154 height 30
